Goal: Task Accomplishment & Management: Use online tool/utility

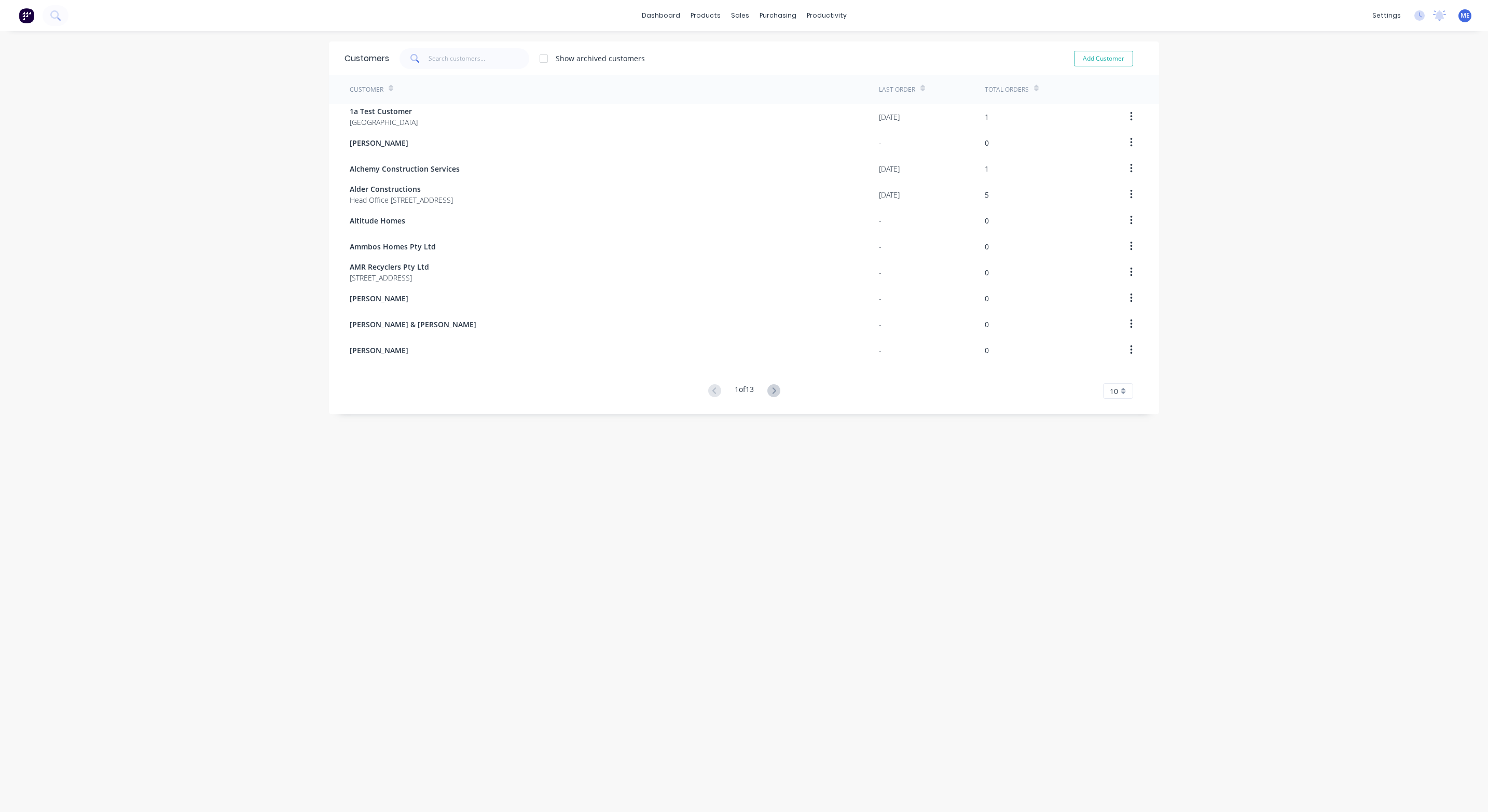
click at [1228, 102] on div "dashboard products sales purchasing productivity dashboard products Product Cat…" at bounding box center [744, 406] width 1488 height 812
click at [836, 46] on div "Workflow" at bounding box center [839, 50] width 31 height 9
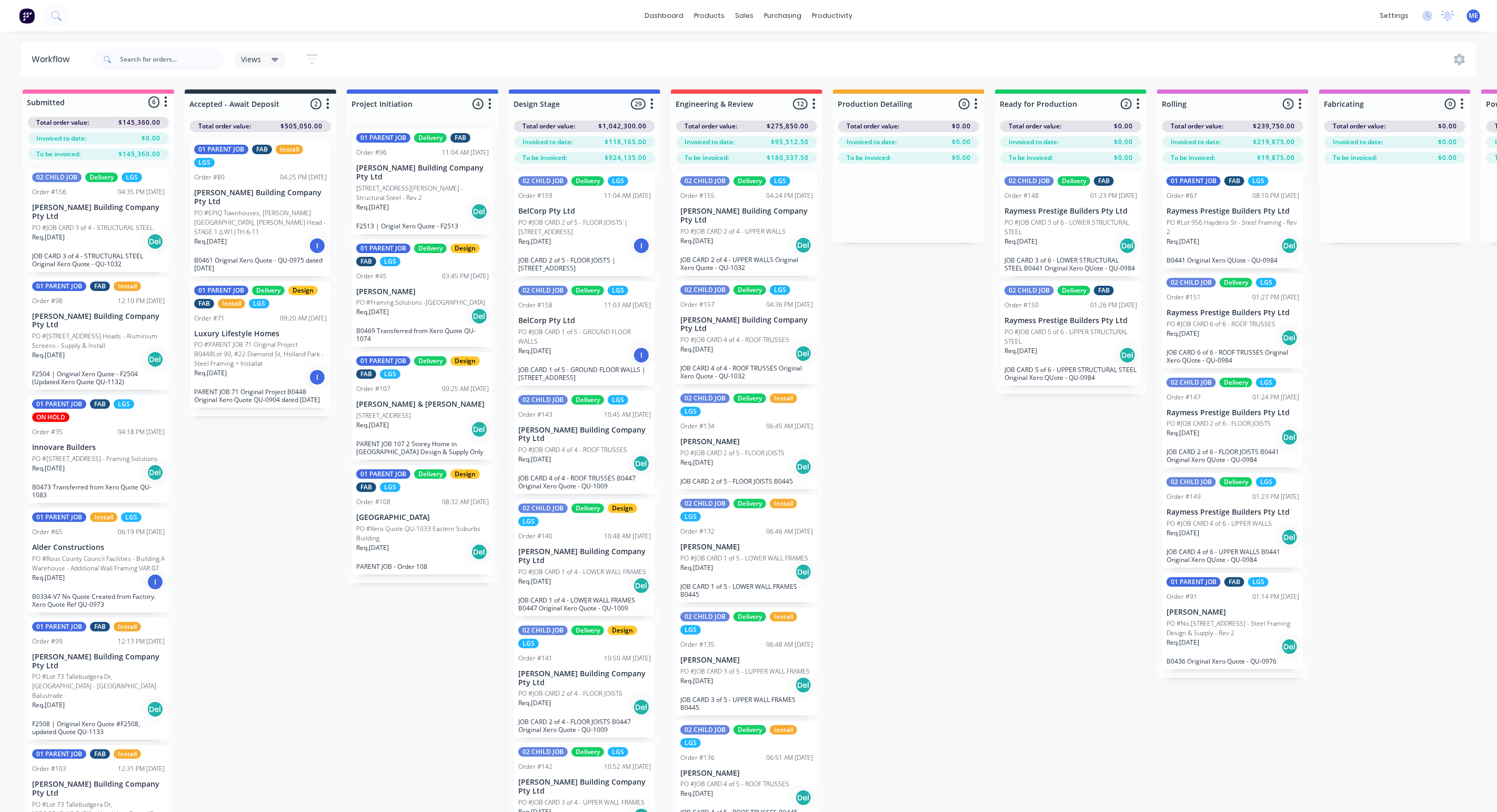
click at [891, 565] on div "Submitted 6 Status colour #FF69B4 hex #FF69B4 Save Cancel Summaries Total order…" at bounding box center [1250, 469] width 2517 height 760
click at [166, 64] on input "text" at bounding box center [172, 59] width 104 height 21
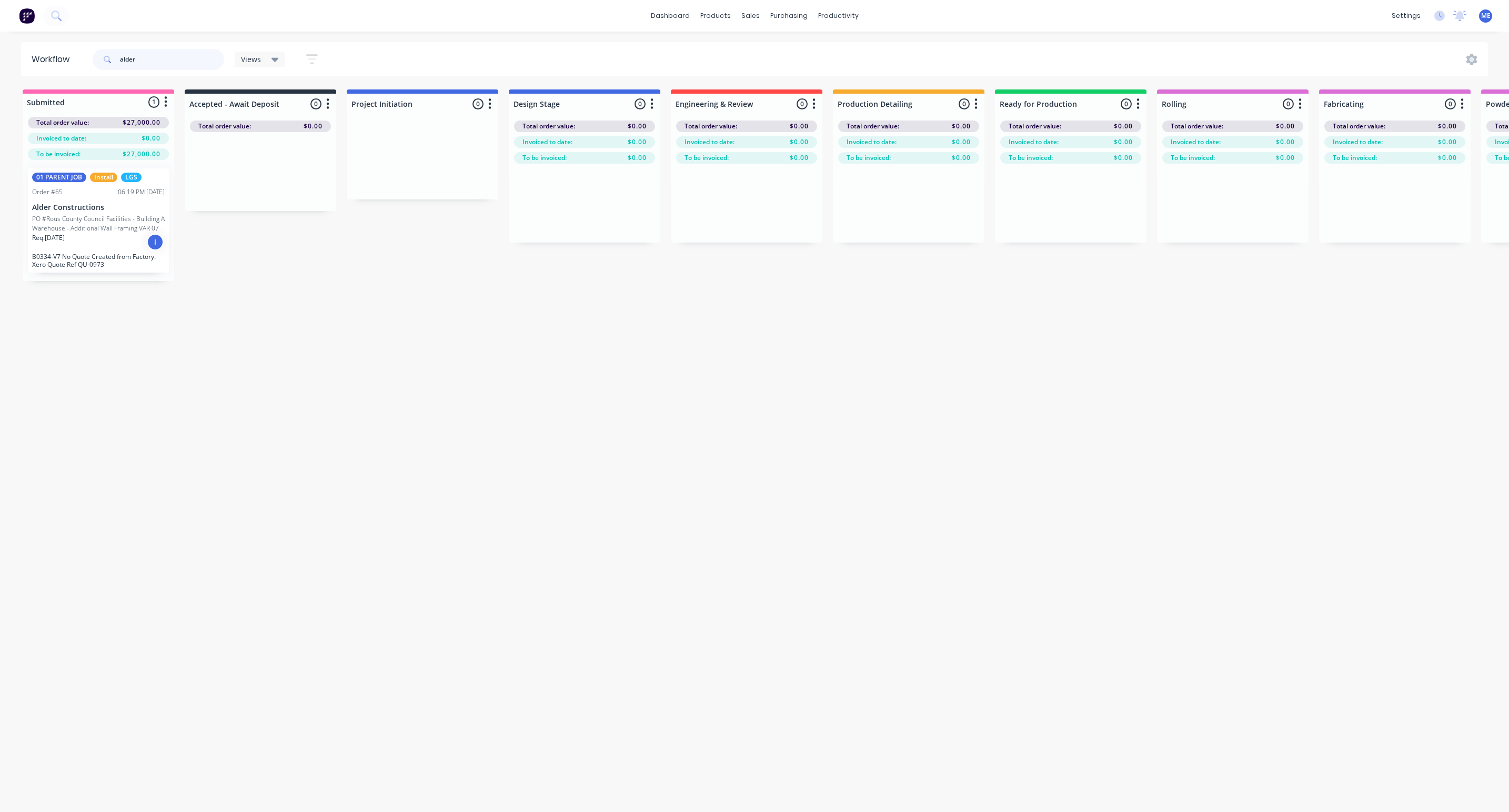
type input "alder"
click at [87, 215] on p "PO #Rous County Council Facilities - Building A Warehouse - Additional Wall Fra…" at bounding box center [98, 224] width 133 height 19
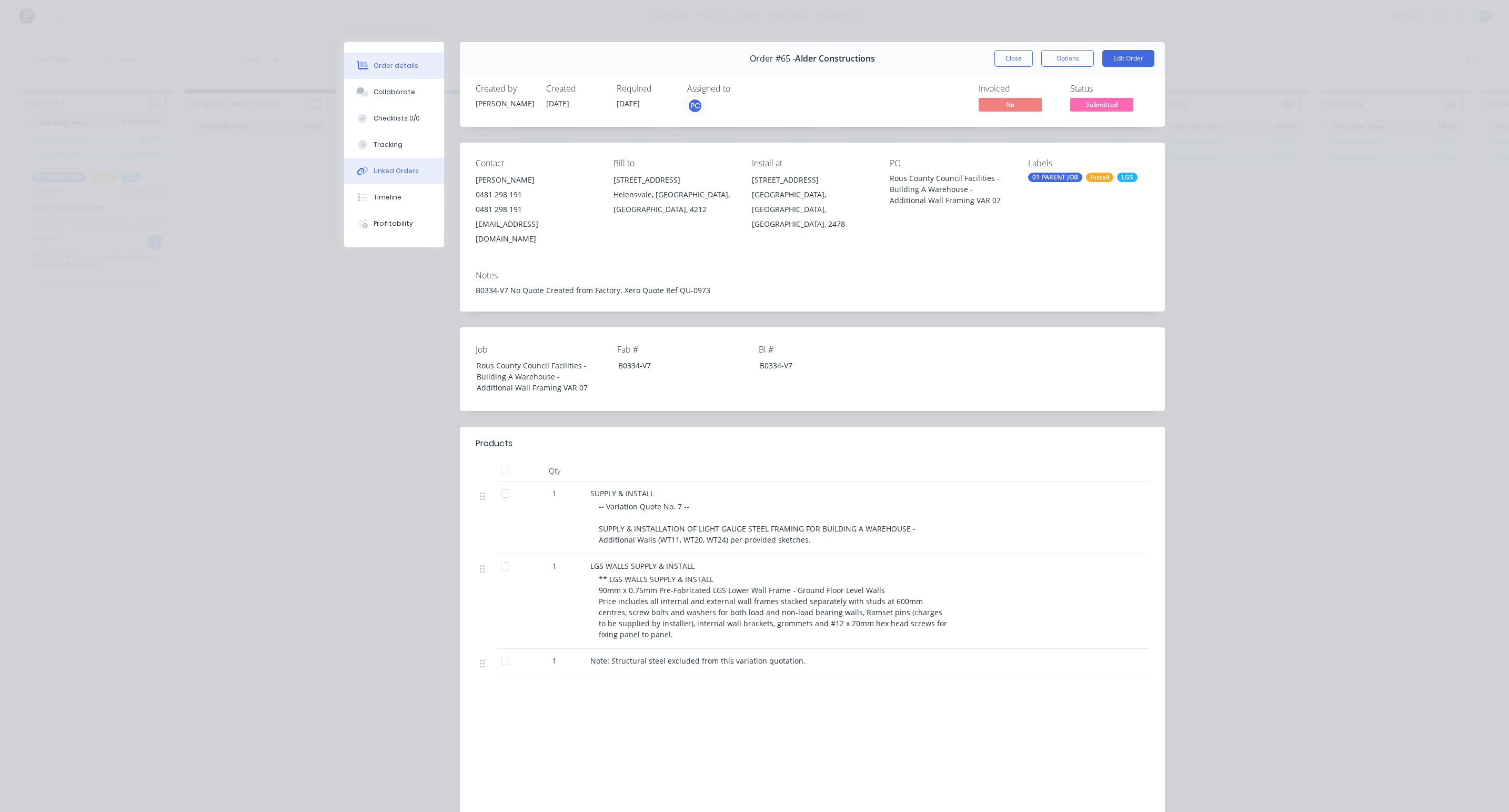
click at [383, 176] on button "Linked Orders" at bounding box center [394, 171] width 100 height 26
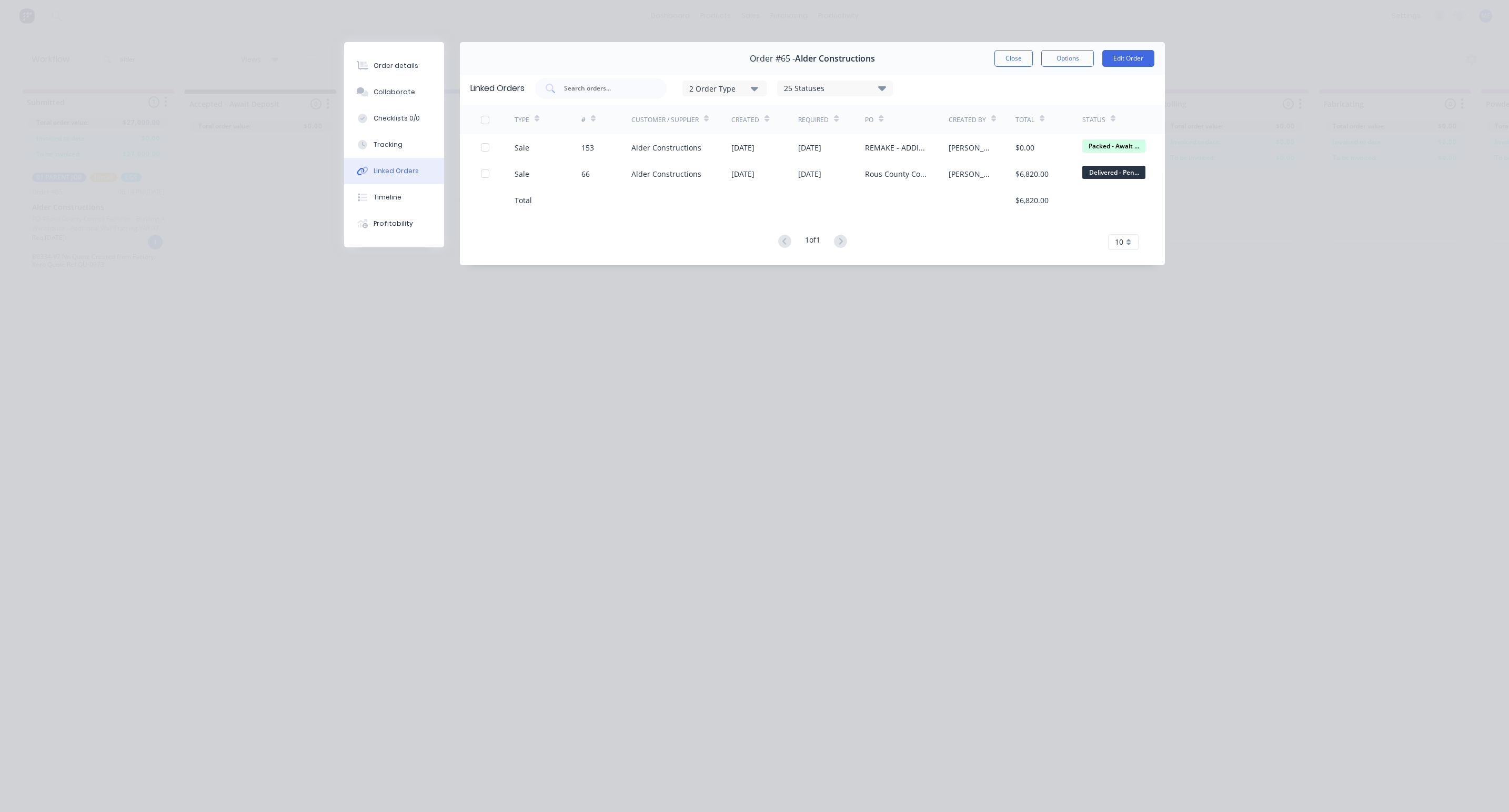
click at [1005, 69] on div "Order #65 - Alder Constructions Close Options Edit Order" at bounding box center [812, 59] width 705 height 34
click at [1005, 65] on button "Close" at bounding box center [1014, 58] width 38 height 17
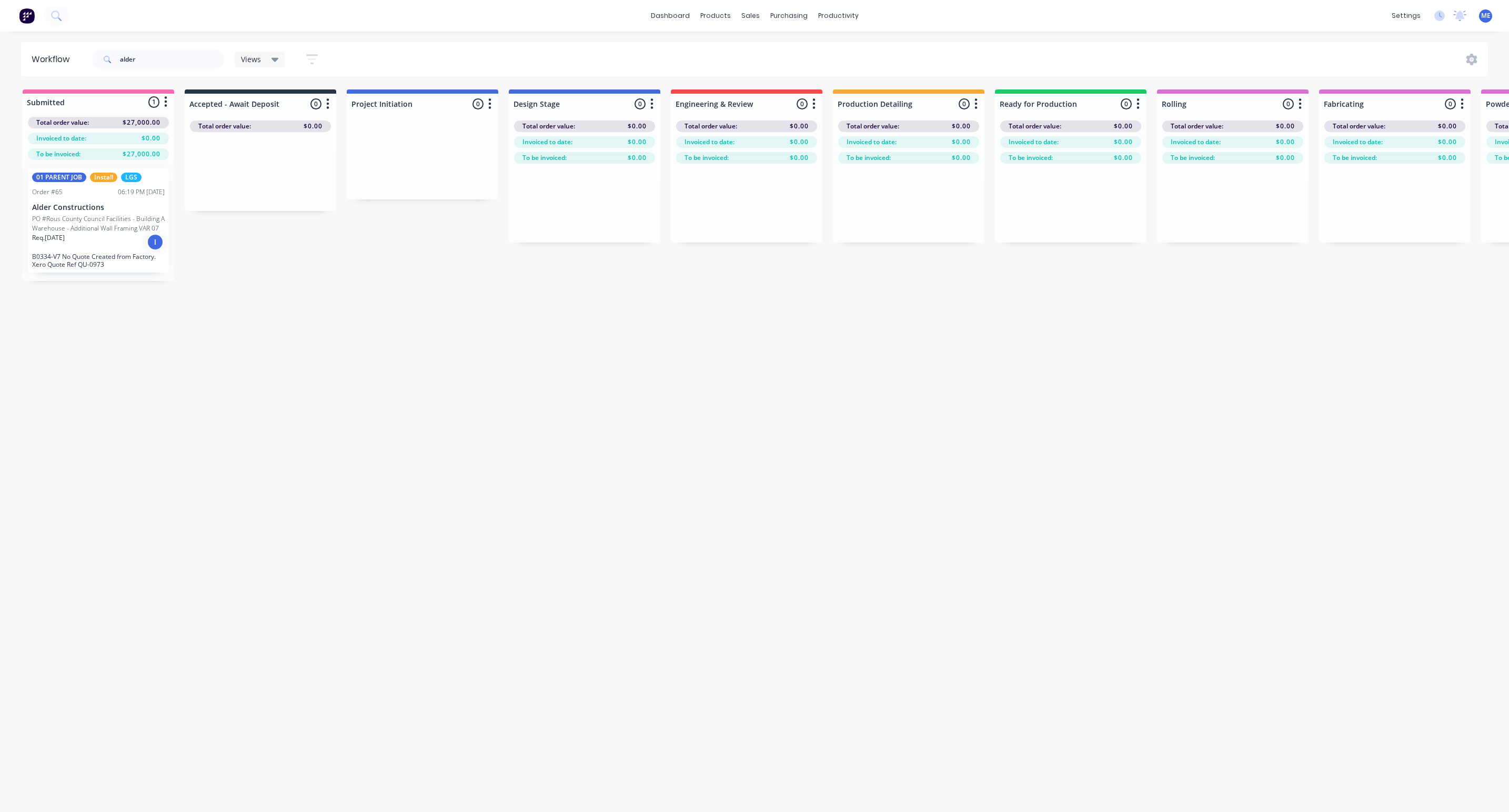
click at [129, 208] on p "Alder Constructions" at bounding box center [98, 207] width 133 height 9
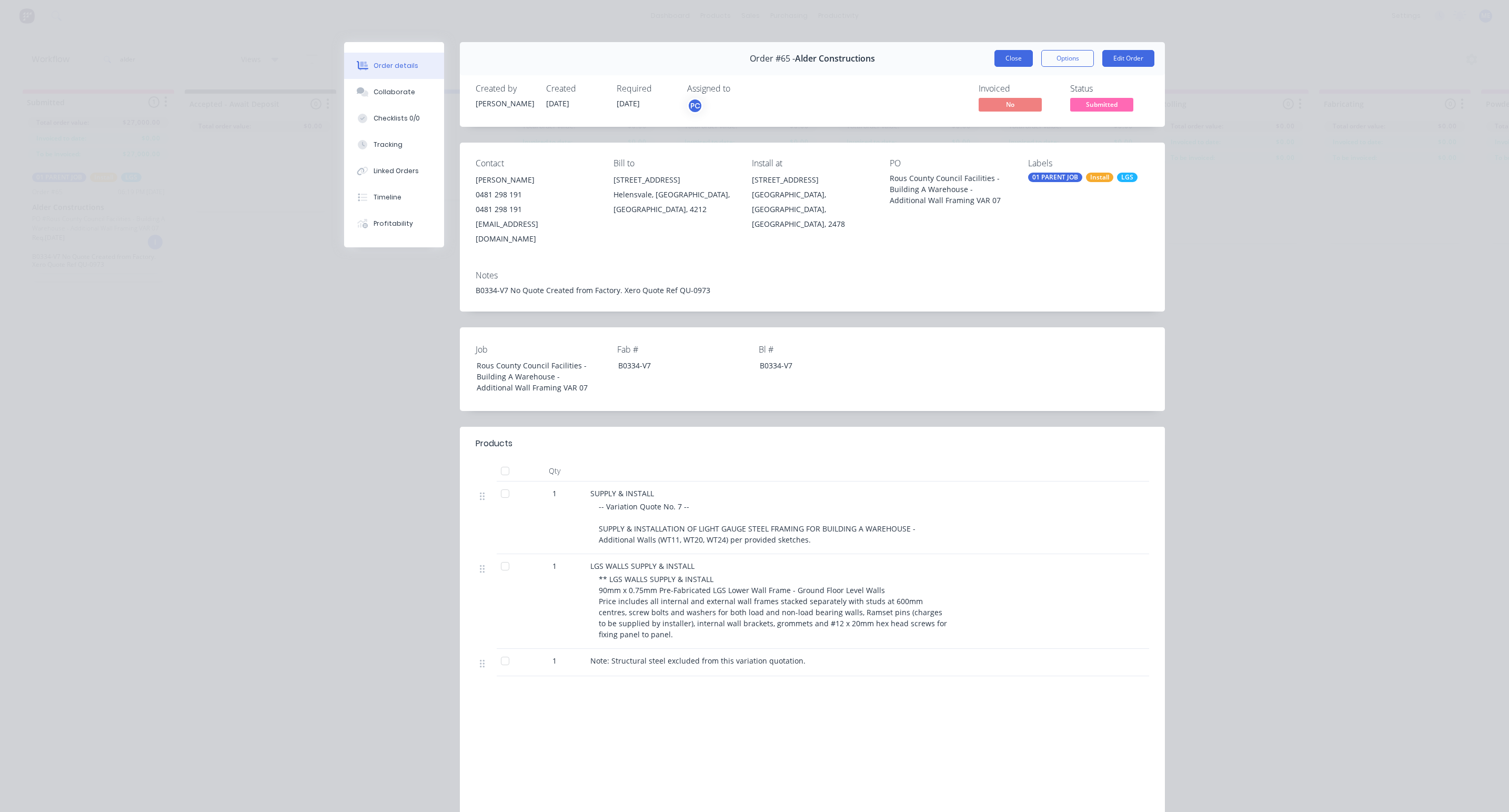
click at [1003, 55] on button "Close" at bounding box center [1014, 58] width 38 height 17
